Goal: Complete application form

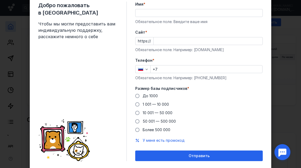
scroll to position [22, 0]
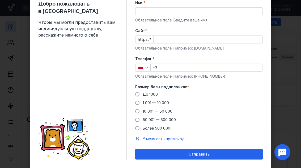
click at [138, 93] on span at bounding box center [137, 94] width 4 height 4
click at [0, 0] on input "До 1000" at bounding box center [0, 0] width 0 height 0
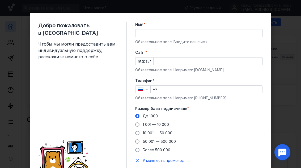
scroll to position [0, 0]
click at [139, 27] on span "Имя" at bounding box center [139, 24] width 8 height 5
click at [139, 29] on input "Имя *" at bounding box center [198, 32] width 127 height 7
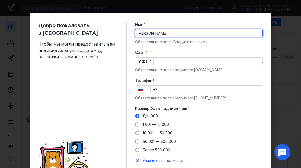
type input "[PERSON_NAME]"
click at [38, 43] on span "Чтобы мы могли предоставить вам индивидуальную поддержку, расскажите немного о …" at bounding box center [78, 50] width 80 height 19
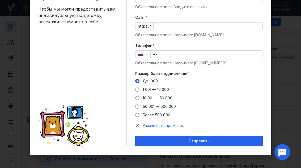
scroll to position [35, 0]
click at [249, 140] on div "Отправить" at bounding box center [199, 141] width 122 height 5
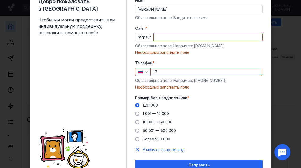
scroll to position [23, 0]
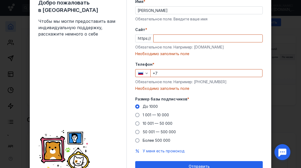
click at [233, 70] on input "+7" at bounding box center [207, 73] width 112 height 7
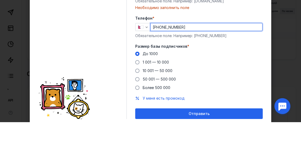
click at [199, 155] on button "Отправить" at bounding box center [198, 160] width 127 height 11
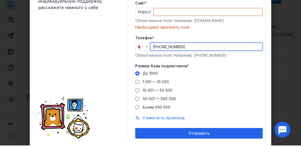
scroll to position [32, 0]
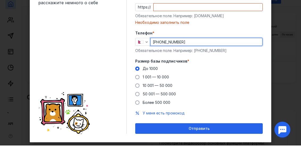
click at [171, 61] on input "[PHONE_NUMBER]" at bounding box center [207, 64] width 112 height 7
type input "[PHONE_NUMBER]"
click at [70, 34] on div "Добро пожаловать в Sendsay Чтобы мы могли предоставить вам индивидуальную подде…" at bounding box center [82, 73] width 88 height 167
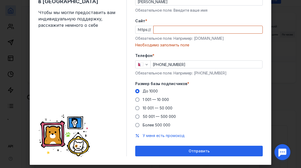
scroll to position [23, 0]
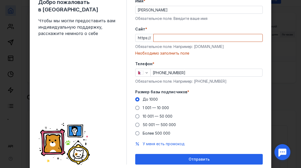
click at [243, 40] on input "Cайт *" at bounding box center [208, 37] width 109 height 7
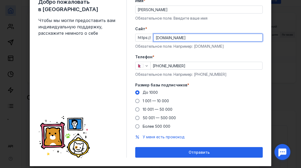
type input "[DOMAIN_NAME]"
click at [199, 153] on button "Отправить" at bounding box center [198, 153] width 127 height 11
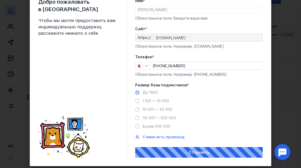
click at [234, 152] on div "Отправить" at bounding box center [198, 153] width 127 height 11
click at [232, 154] on div "Отправить" at bounding box center [198, 153] width 127 height 11
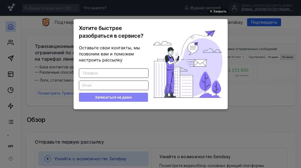
scroll to position [0, 0]
click at [237, 29] on ul "Закрыть Хотите быстрее разобраться в сервисе? Оставьте свои контакты, мы позвон…" at bounding box center [150, 85] width 301 height 168
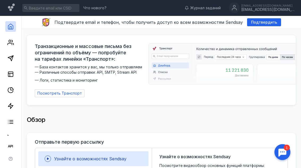
click at [281, 147] on div at bounding box center [282, 152] width 16 height 16
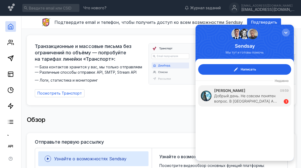
click at [278, 101] on div "Добрый день. Не совсем понятен вопрос. В [GEOGRAPHIC_DATA] A…" at bounding box center [246, 98] width 64 height 11
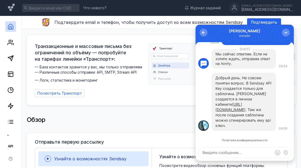
click at [245, 108] on link "[URL][DOMAIN_NAME]" at bounding box center [230, 107] width 30 height 10
